Goal: Task Accomplishment & Management: Complete application form

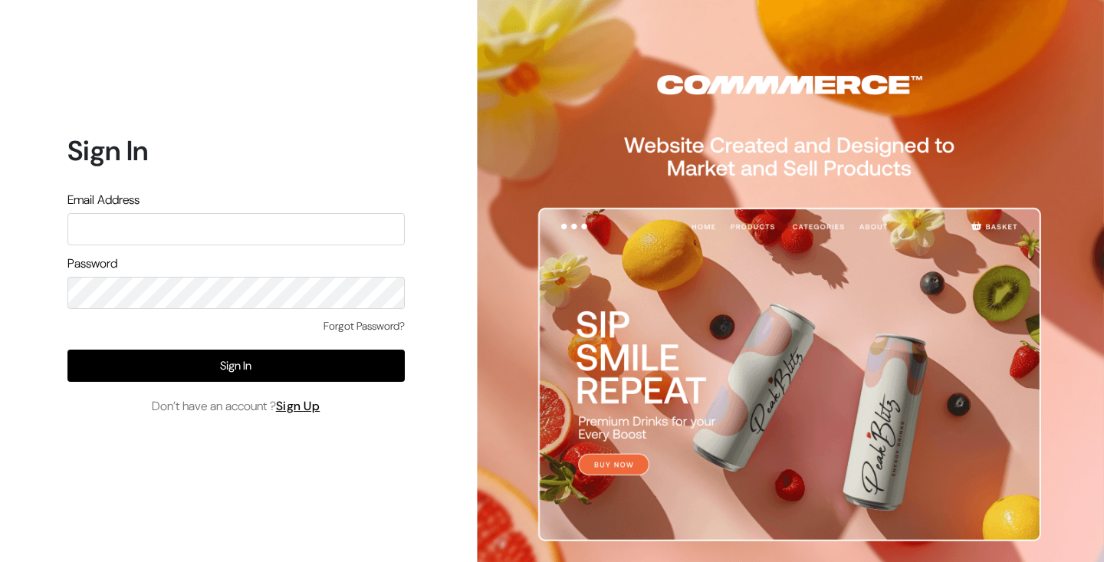
click at [275, 470] on div "Sign In Email Address Password Forgot Password? Sign In Don’t have an account ?…" at bounding box center [230, 281] width 460 height 562
click at [307, 406] on link "Sign Up" at bounding box center [298, 406] width 44 height 16
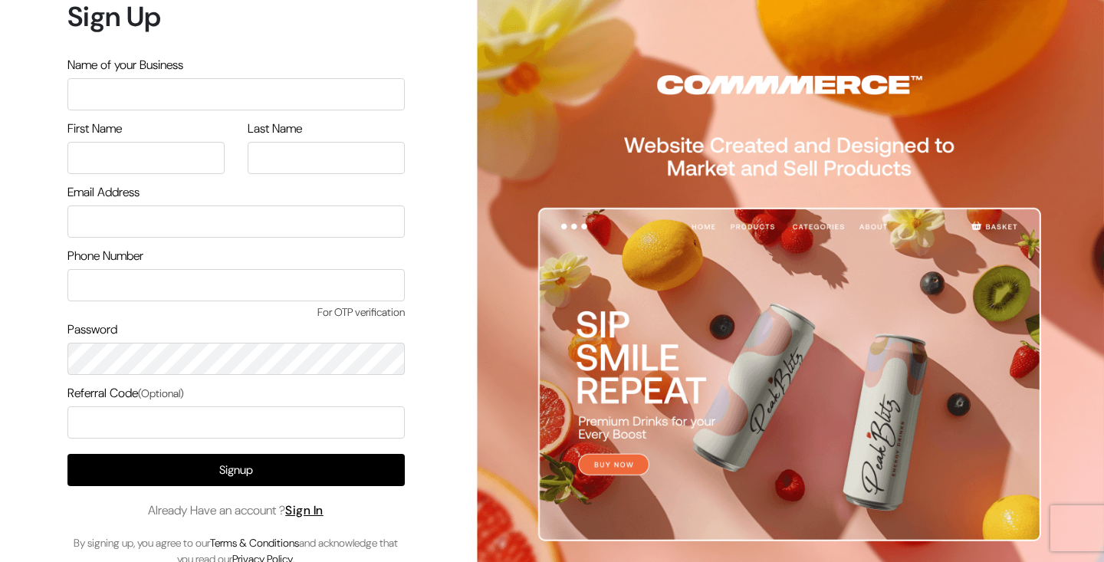
click at [159, 91] on input "text" at bounding box center [235, 94] width 337 height 32
type input "Testing Commmerce"
click at [116, 159] on input "text" at bounding box center [145, 158] width 157 height 32
type input "N"
click at [284, 153] on input "text" at bounding box center [326, 158] width 157 height 32
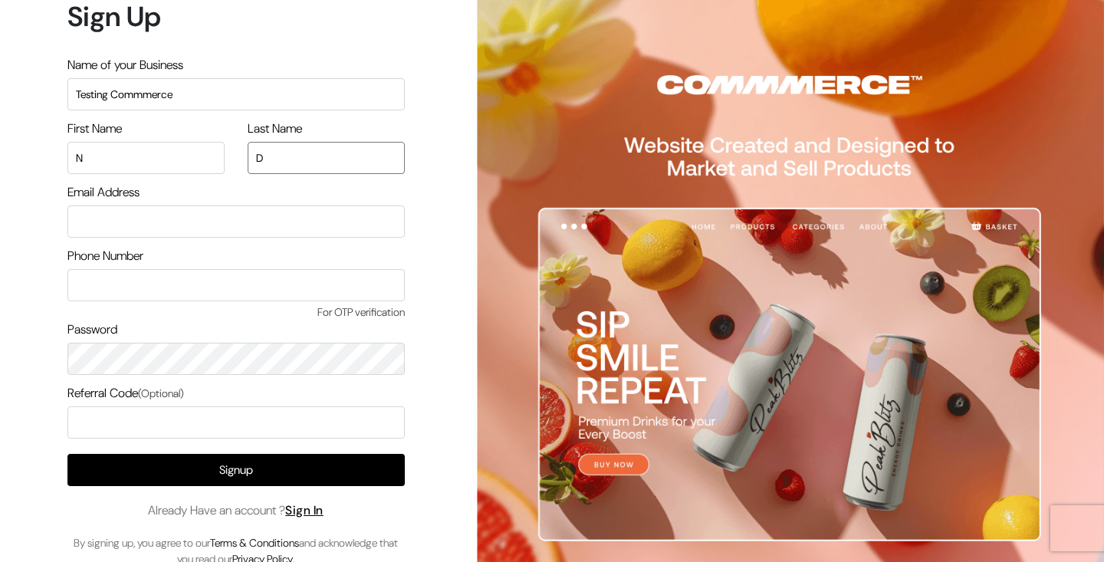
type input "D"
click at [195, 224] on input "email" at bounding box center [235, 221] width 337 height 32
type input "[EMAIL_ADDRESS][DOMAIN_NAME]"
click at [163, 281] on input "text" at bounding box center [235, 285] width 337 height 32
type input "9740992723"
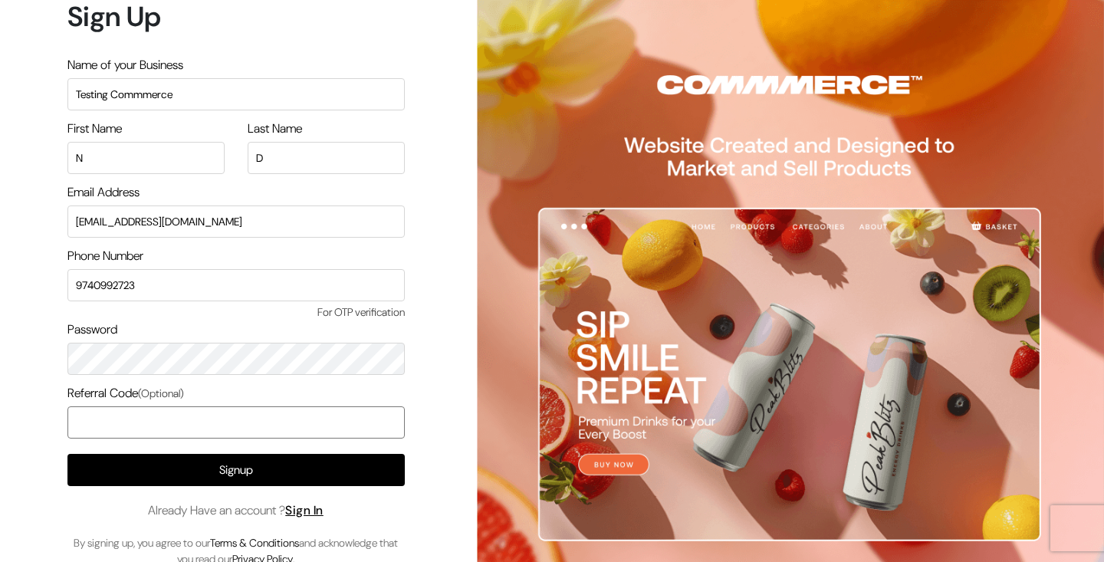
click at [123, 435] on input "text" at bounding box center [235, 422] width 337 height 32
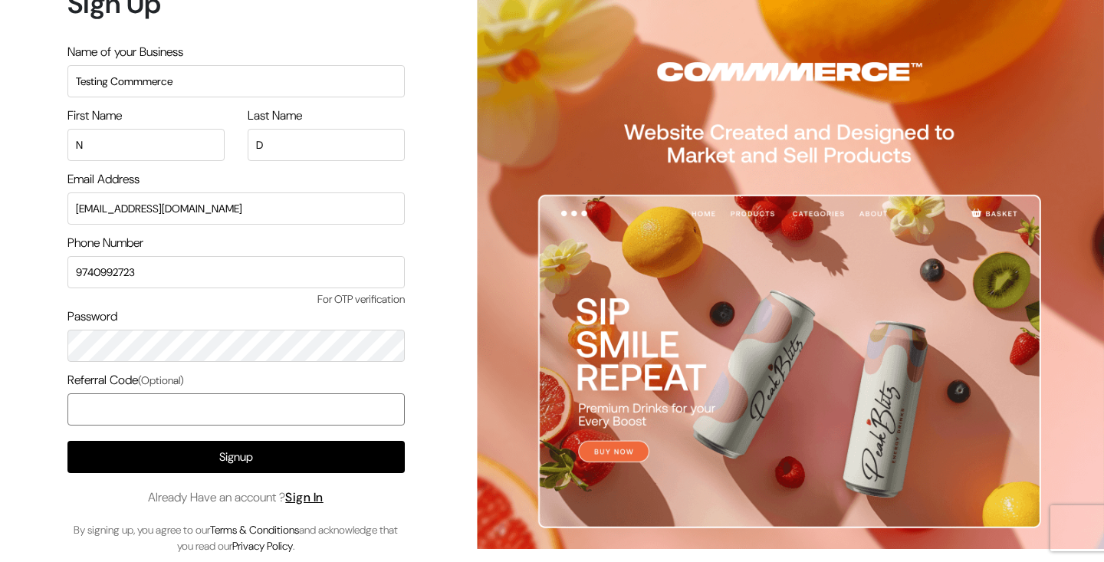
scroll to position [17, 0]
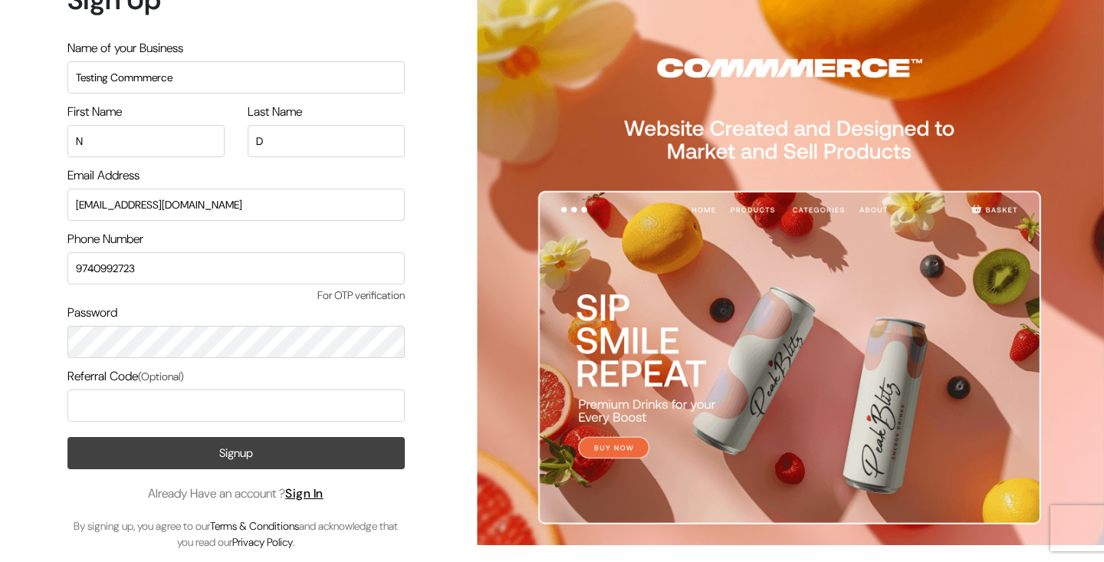
click at [135, 454] on button "Signup" at bounding box center [235, 453] width 337 height 32
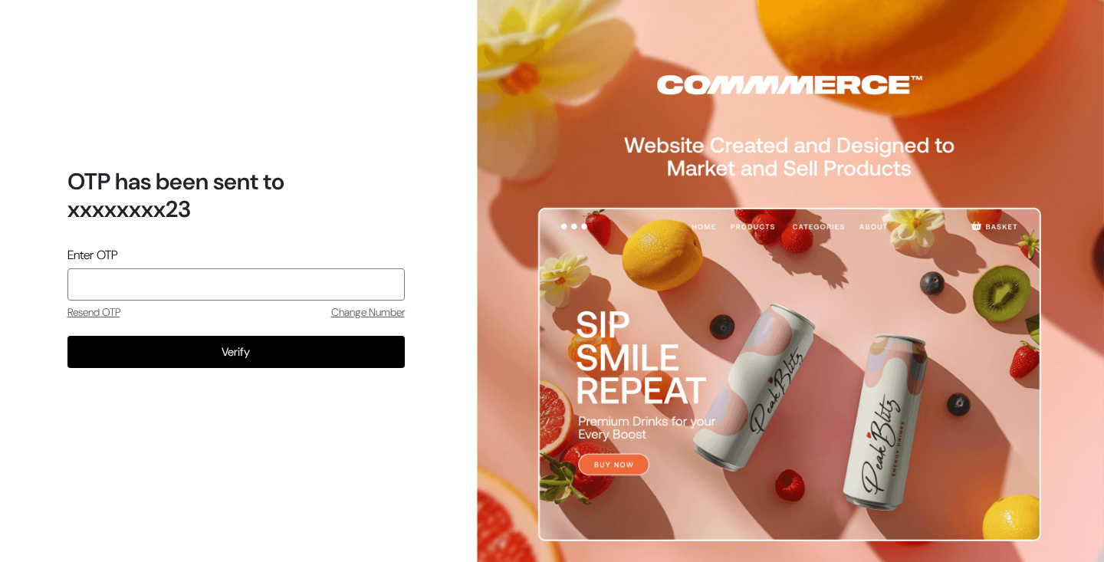
click at [278, 271] on input "tel" at bounding box center [235, 284] width 337 height 32
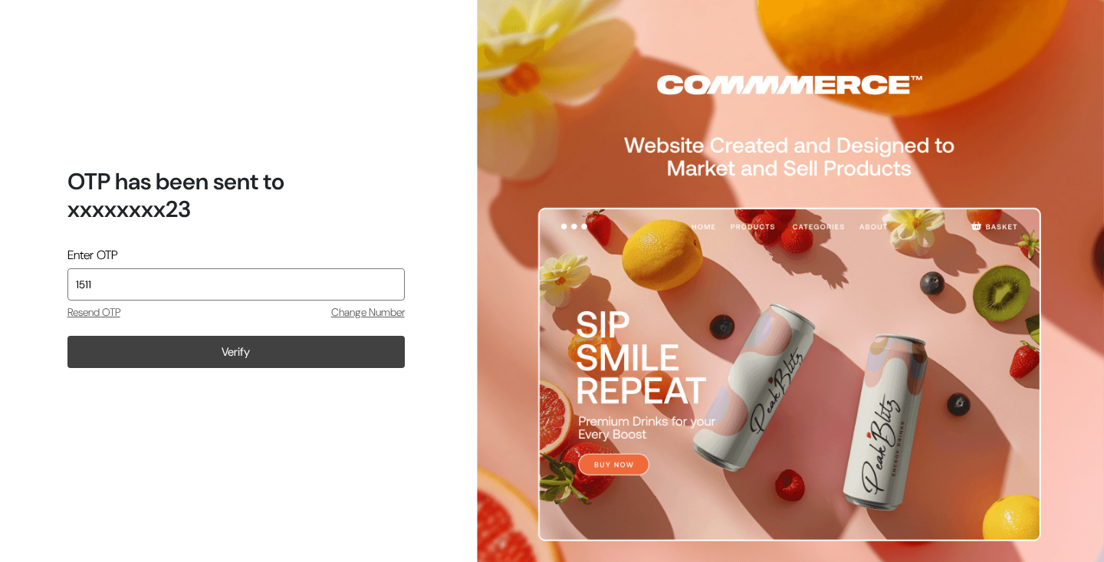
type input "1511"
click at [295, 349] on button "Verify" at bounding box center [235, 352] width 337 height 32
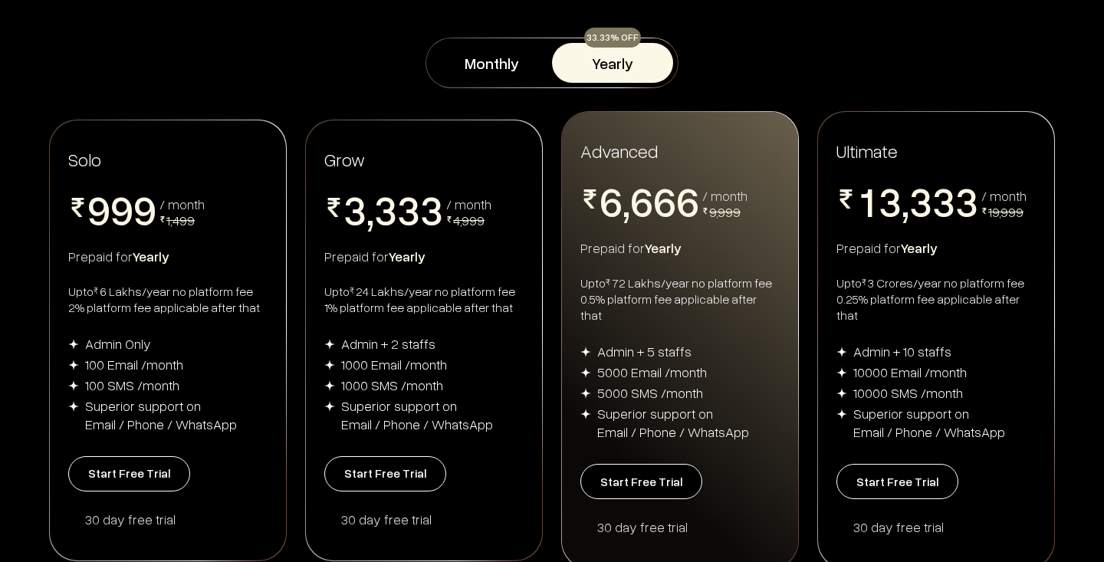
scroll to position [205, 0]
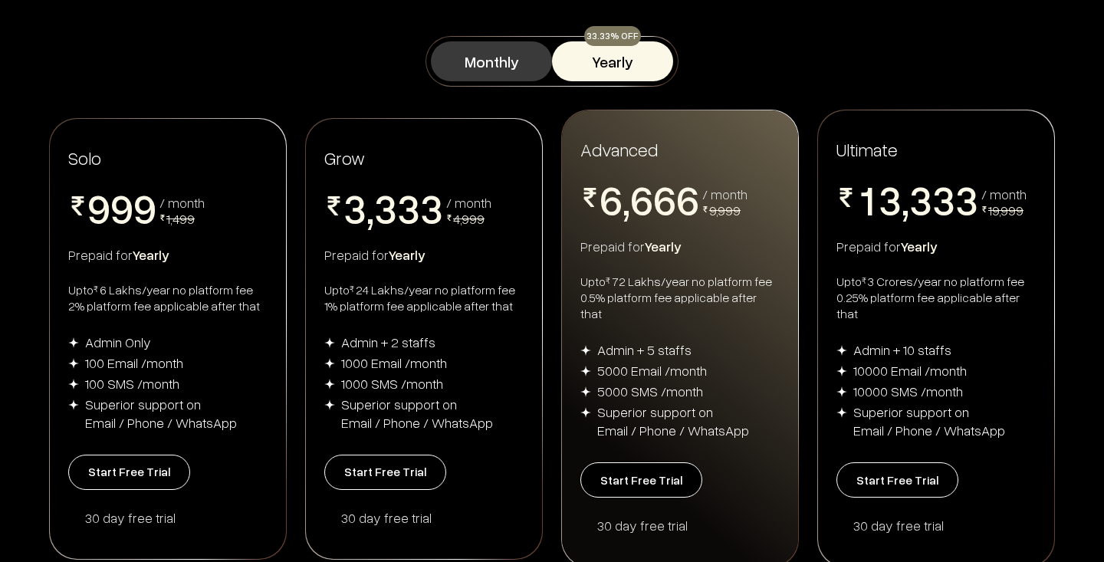
click at [503, 68] on button "Monthly" at bounding box center [491, 61] width 121 height 40
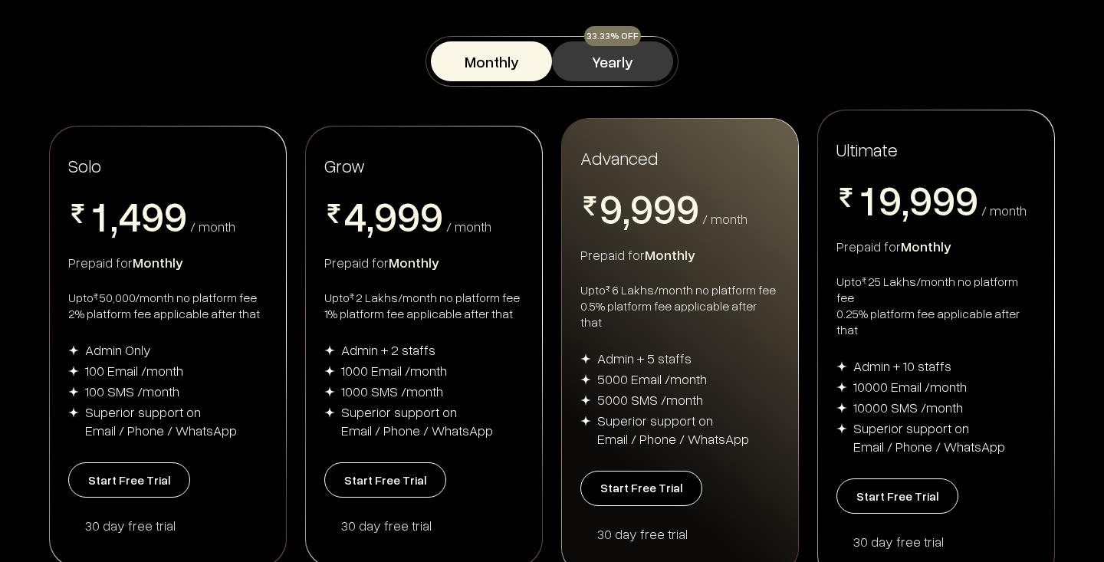
click at [597, 67] on button "Yearly" at bounding box center [612, 61] width 121 height 40
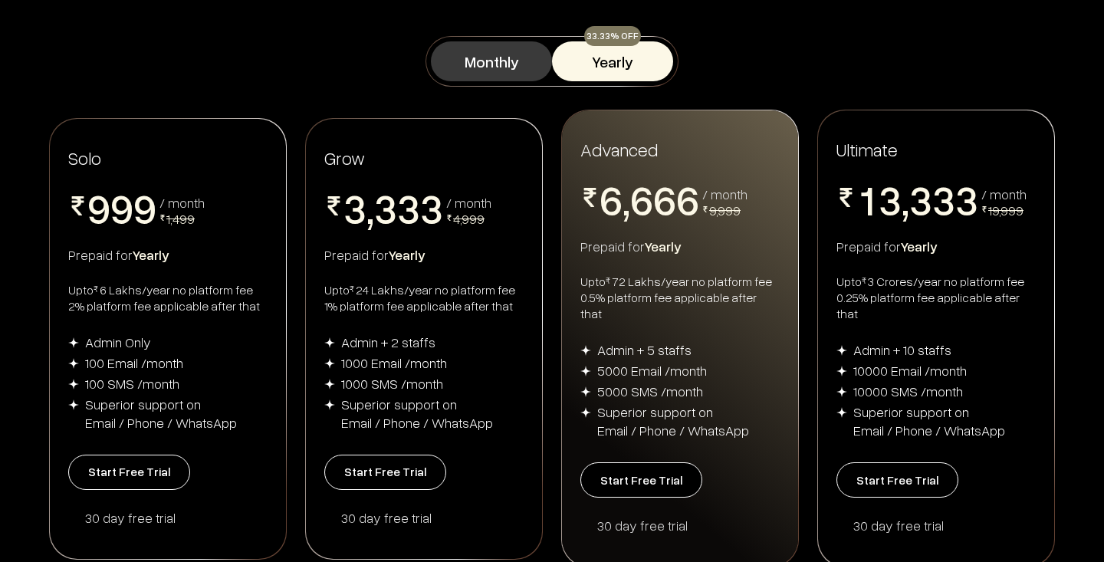
click at [501, 61] on button "Monthly" at bounding box center [491, 61] width 121 height 40
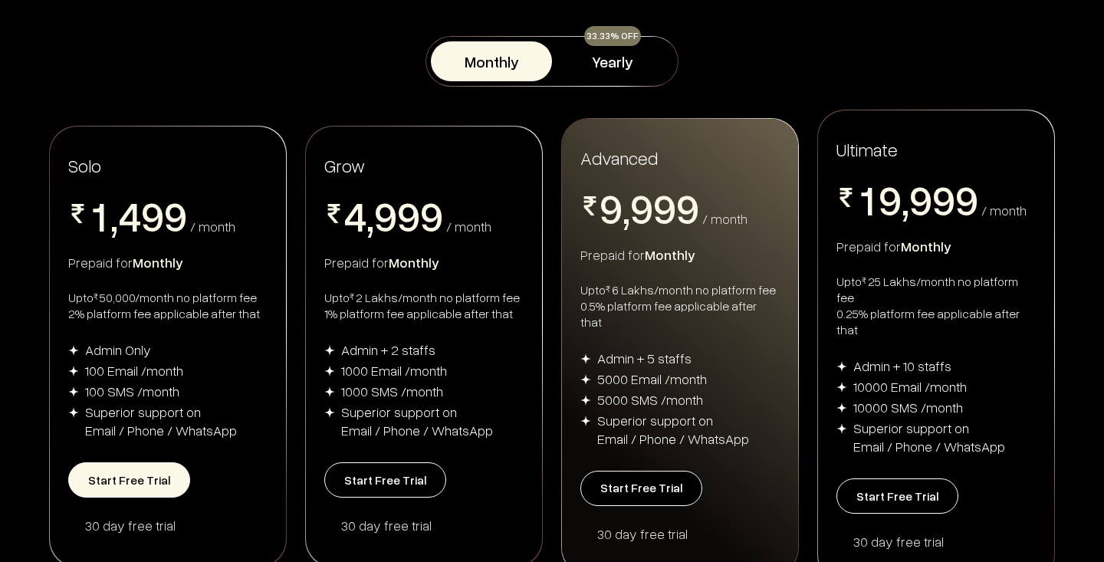
click at [166, 464] on button "Start Free Trial" at bounding box center [129, 479] width 122 height 35
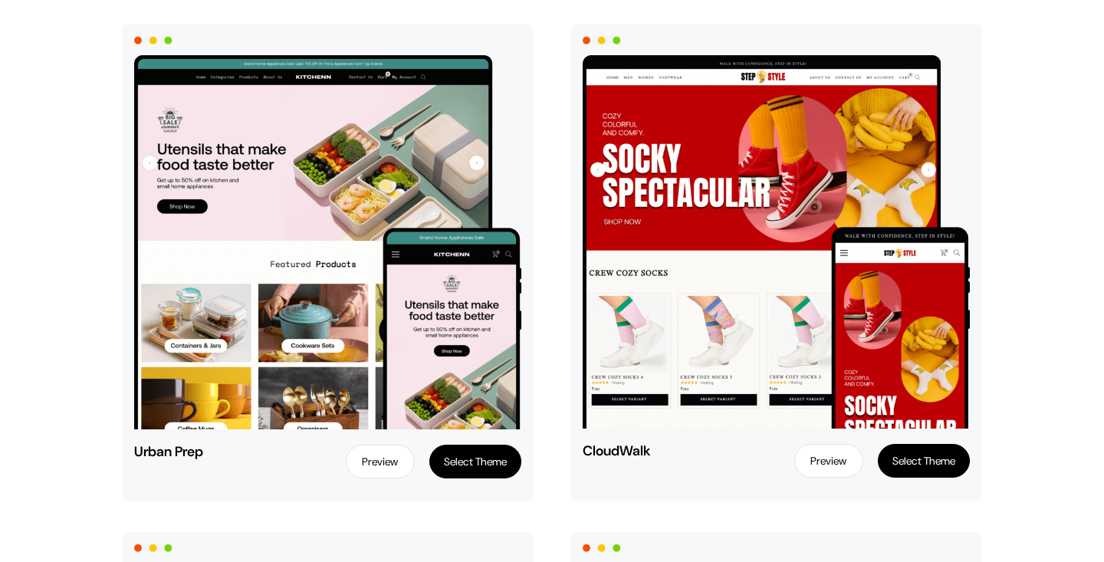
scroll to position [625, 0]
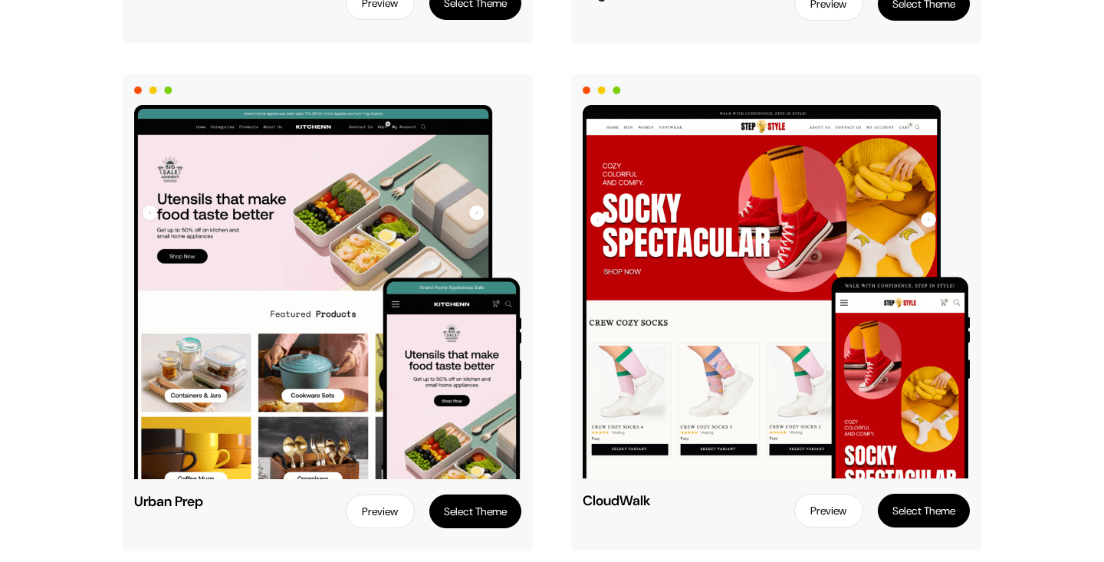
click at [467, 507] on button "Select Theme" at bounding box center [475, 511] width 92 height 34
